Goal: Check status: Check status

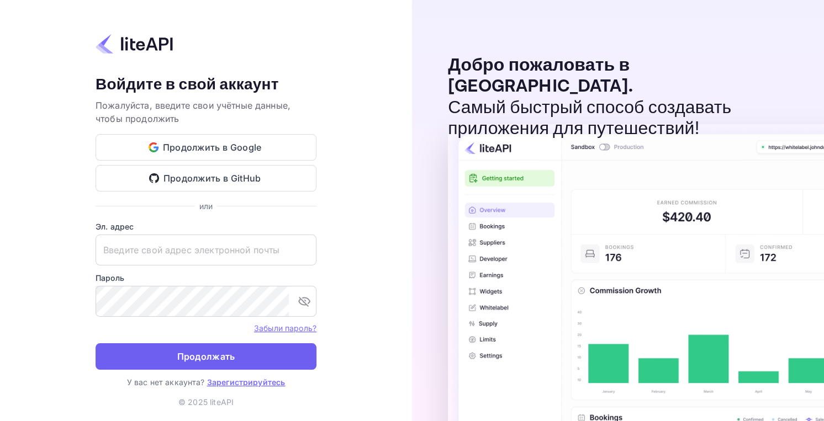
type input "[EMAIL_ADDRESS][DOMAIN_NAME]"
click at [190, 358] on ya-tr-span "Продолжать" at bounding box center [206, 356] width 58 height 15
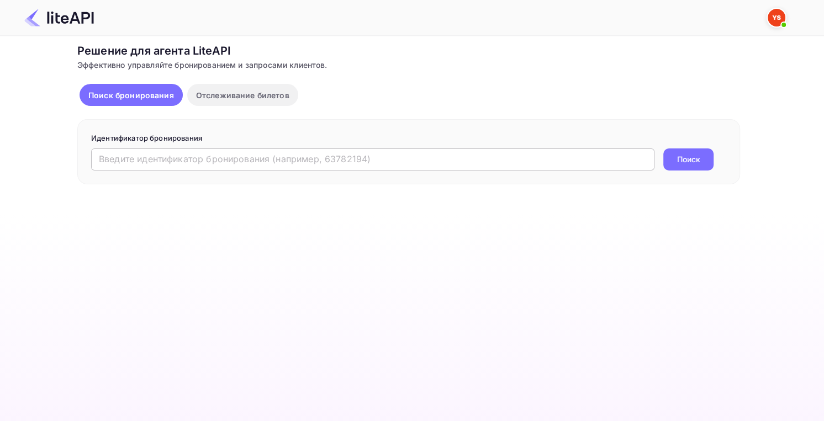
click at [301, 162] on input "text" at bounding box center [372, 160] width 563 height 22
paste input "8810247"
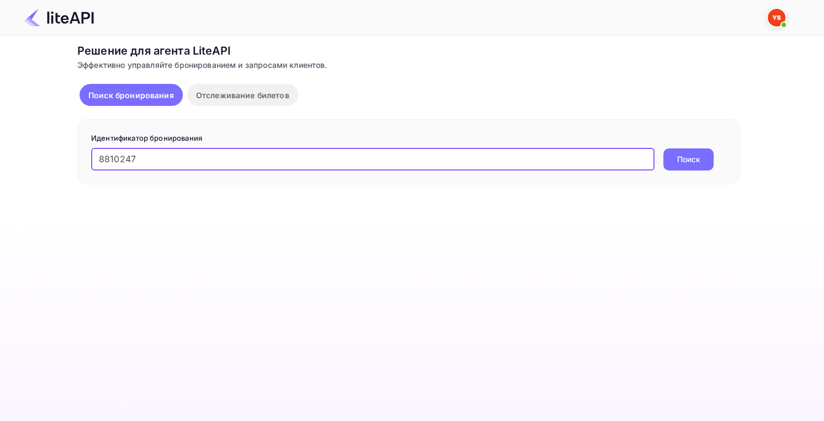
type input "8810247"
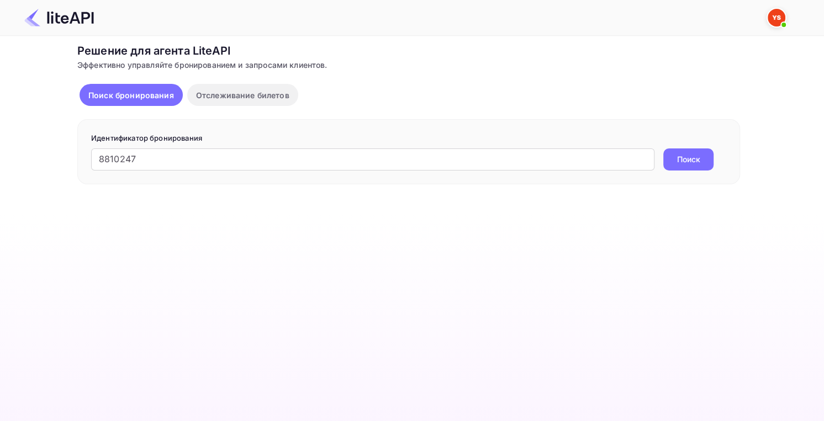
click at [680, 161] on ya-tr-span "Поиск" at bounding box center [688, 159] width 23 height 12
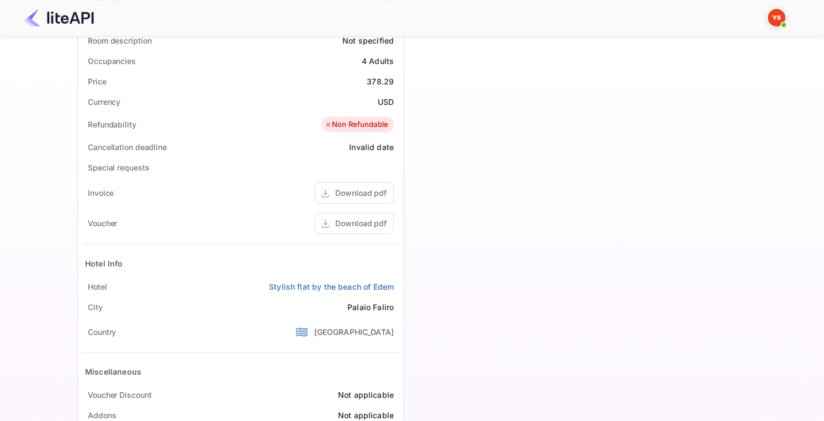
scroll to position [442, 0]
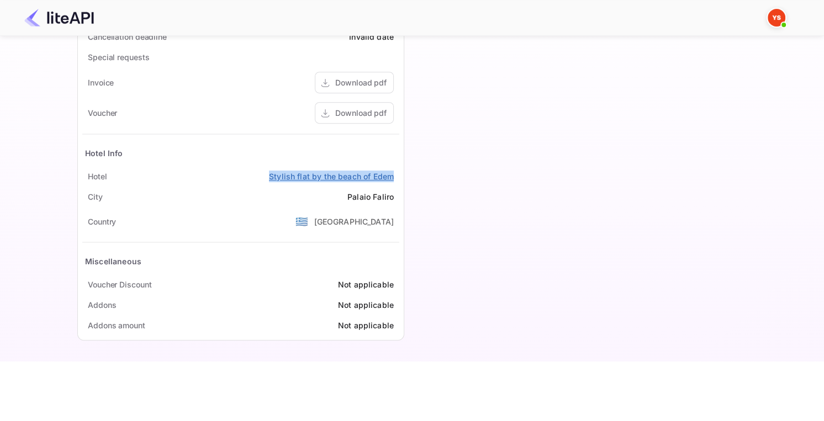
copy ya-tr-span "Stylish flat by the beach of Edem"
drag, startPoint x: 259, startPoint y: 171, endPoint x: 393, endPoint y: 174, distance: 134.2
click at [393, 174] on div "Hotel Stylish flat by the beach of Edem" at bounding box center [240, 176] width 317 height 20
click at [371, 114] on div "Download pdf" at bounding box center [360, 113] width 51 height 12
